Goal: Information Seeking & Learning: Learn about a topic

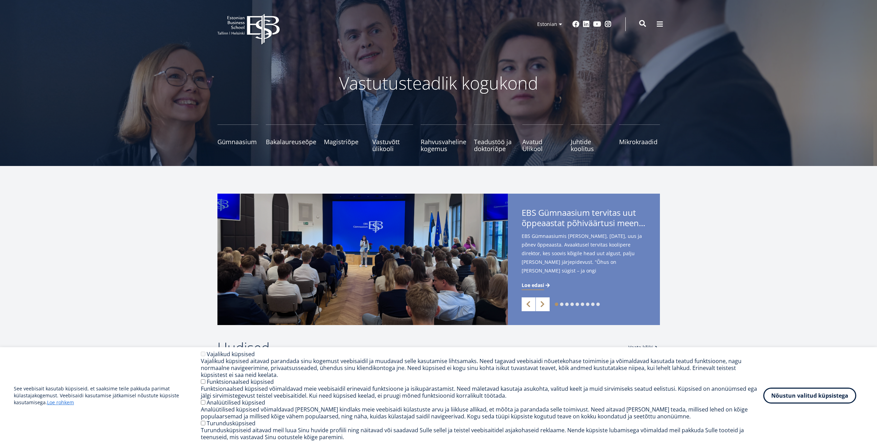
click at [643, 21] on span at bounding box center [642, 23] width 7 height 7
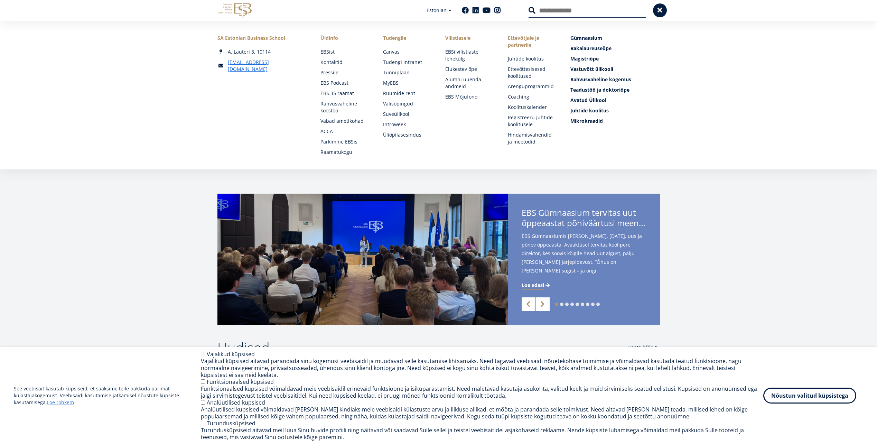
click at [558, 11] on input "Otsing" at bounding box center [587, 10] width 118 height 15
type input "**********"
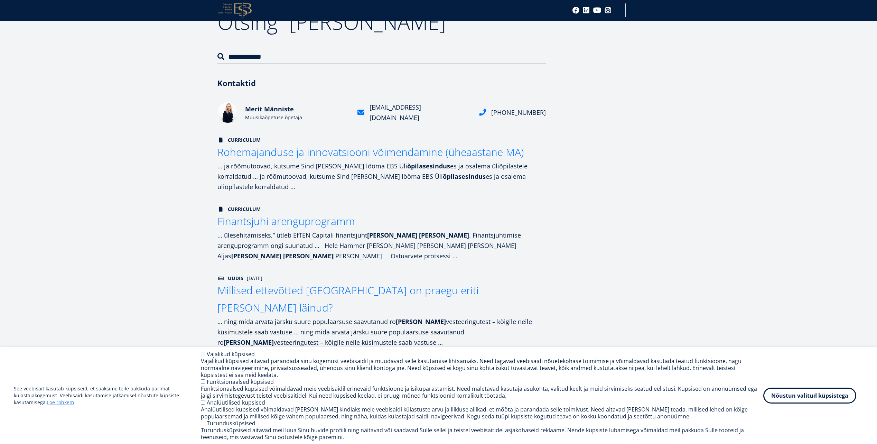
scroll to position [69, 0]
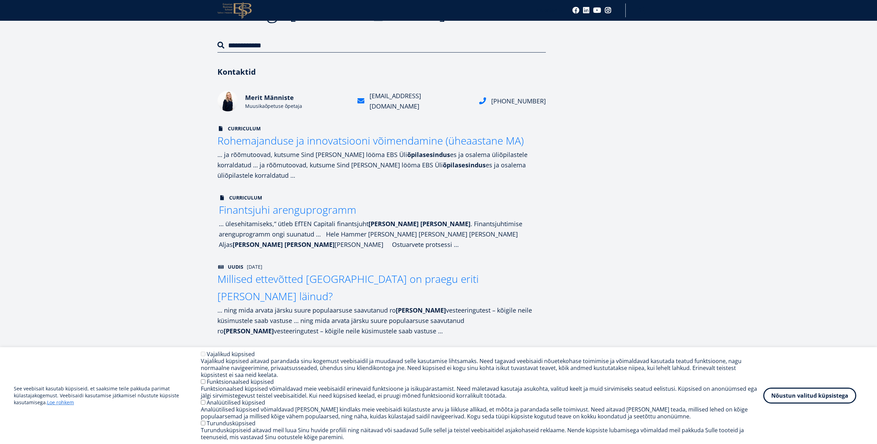
click at [291, 203] on span "Finantsjuhi arenguprogramm" at bounding box center [288, 210] width 138 height 14
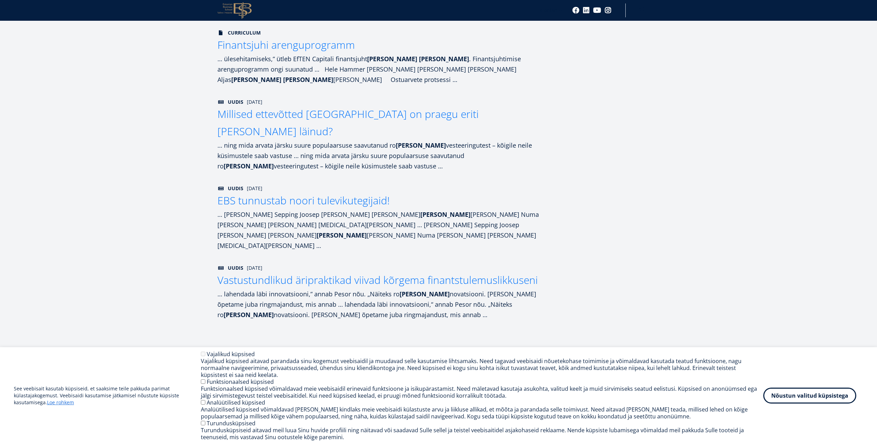
scroll to position [242, 0]
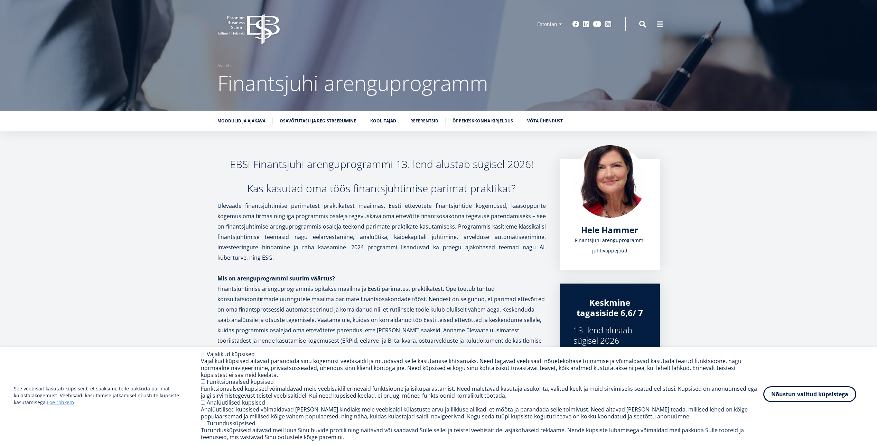
click at [809, 395] on button "Nõustun valitud küpsistega" at bounding box center [809, 394] width 93 height 16
